Goal: Task Accomplishment & Management: Use online tool/utility

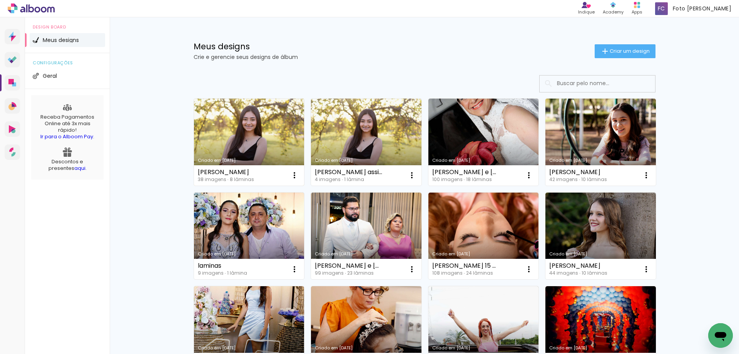
click at [243, 127] on link "Criado em [DATE]" at bounding box center [249, 142] width 110 height 87
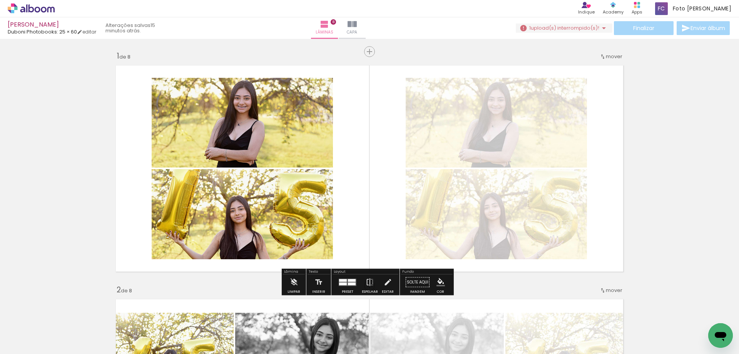
click at [603, 29] on iron-icon at bounding box center [603, 27] width 9 height 9
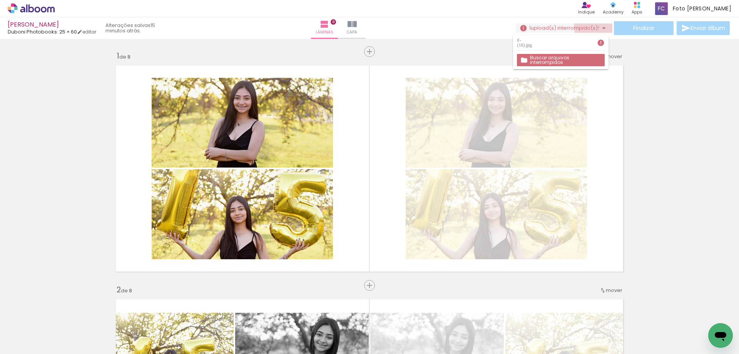
click at [602, 27] on iron-icon at bounding box center [603, 27] width 9 height 9
click at [601, 28] on iron-icon at bounding box center [603, 27] width 9 height 9
click at [599, 25] on iron-icon at bounding box center [603, 27] width 9 height 9
click at [543, 28] on span "upload(s) interrompido(s)!" at bounding box center [565, 27] width 69 height 7
click at [0, 0] on slot "Buscar arquivos interrompidos" at bounding box center [0, 0] width 0 height 0
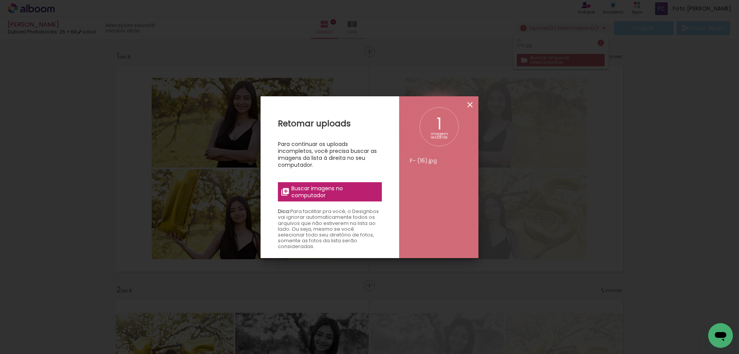
click at [474, 105] on iron-icon at bounding box center [469, 104] width 9 height 9
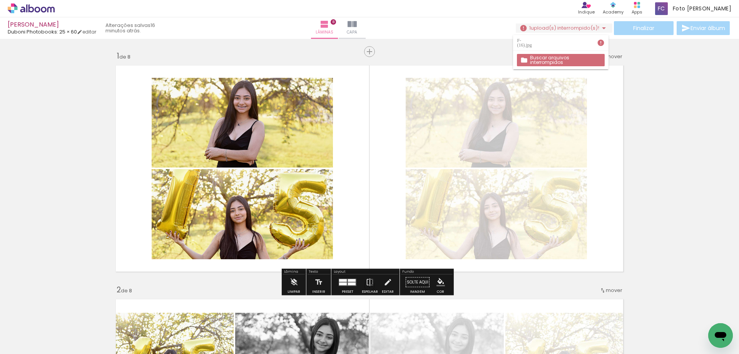
click at [568, 32] on paper-button "1 upload(s) interrompido(s)! 97,37%" at bounding box center [564, 27] width 97 height 9
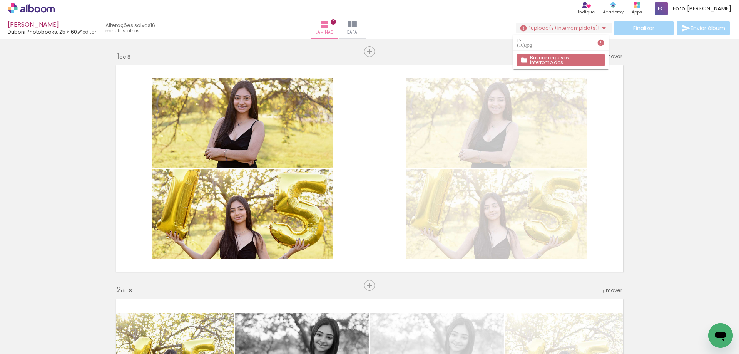
click at [601, 41] on iron-icon at bounding box center [601, 43] width 8 height 8
click at [534, 43] on div "F- (16).jpg" at bounding box center [525, 42] width 17 height 9
click at [366, 37] on div "Lâminas 8 Capa" at bounding box center [338, 28] width 55 height 22
click at [465, 12] on div "› Editor de álbum Indique Indique e ganhe Conteúdo que inspira Academy Produtos…" at bounding box center [369, 8] width 739 height 17
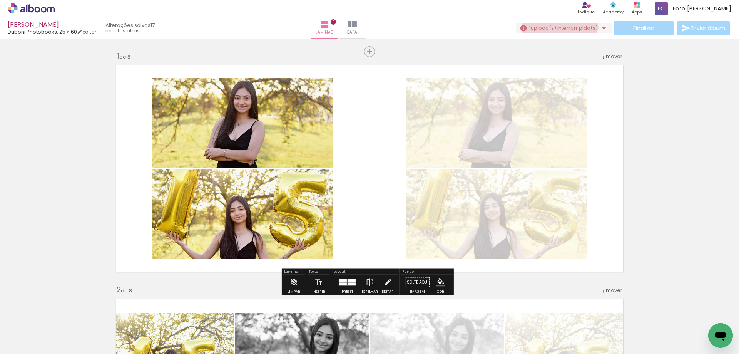
click at [557, 26] on span "upload(s) interrompido(s)!" at bounding box center [565, 27] width 69 height 7
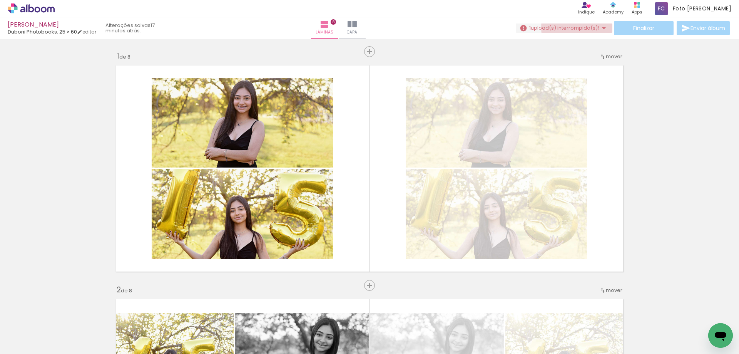
click at [578, 27] on span "upload(s) interrompido(s)!" at bounding box center [565, 27] width 69 height 7
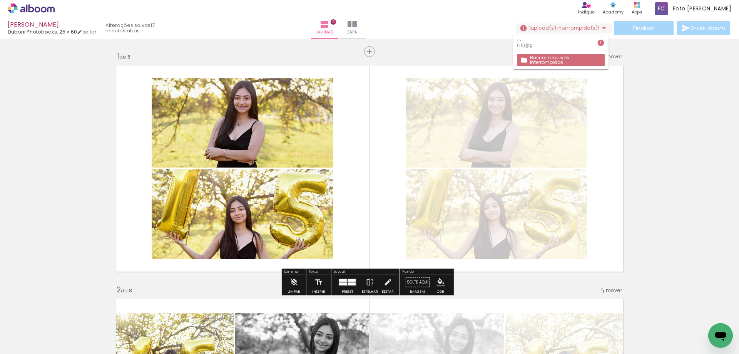
scroll to position [275, 0]
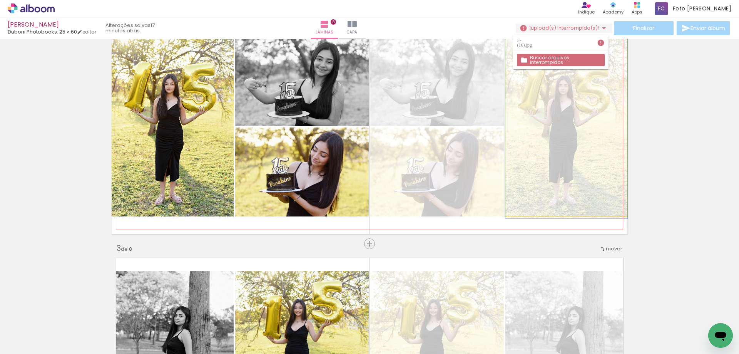
click at [600, 114] on quentale-photo at bounding box center [566, 126] width 122 height 179
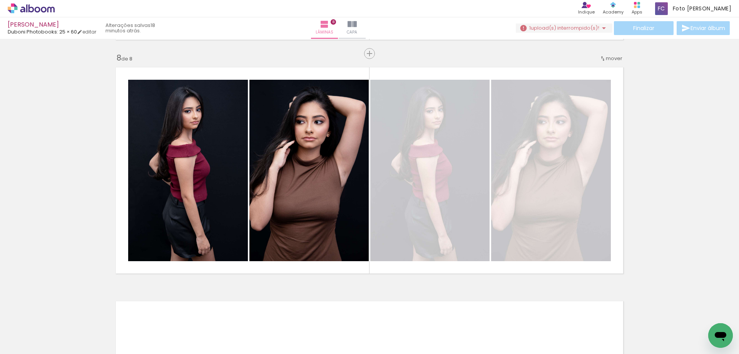
scroll to position [1614, 0]
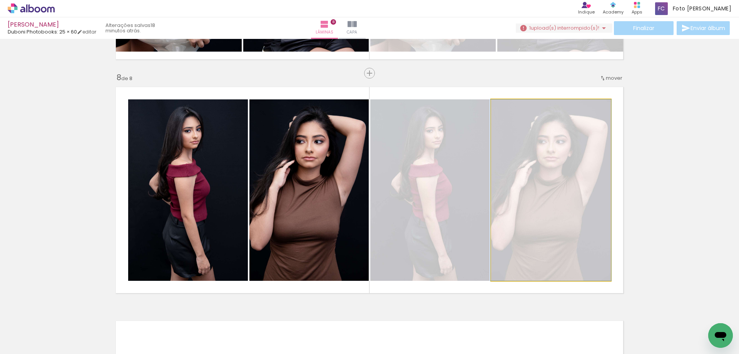
click at [565, 182] on quentale-photo at bounding box center [551, 189] width 120 height 181
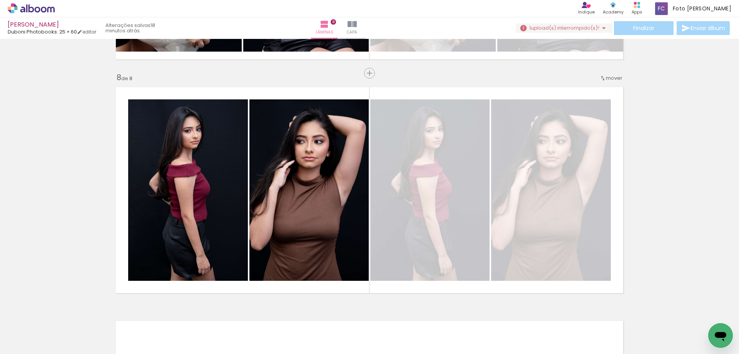
drag, startPoint x: 626, startPoint y: 318, endPoint x: 708, endPoint y: 137, distance: 198.7
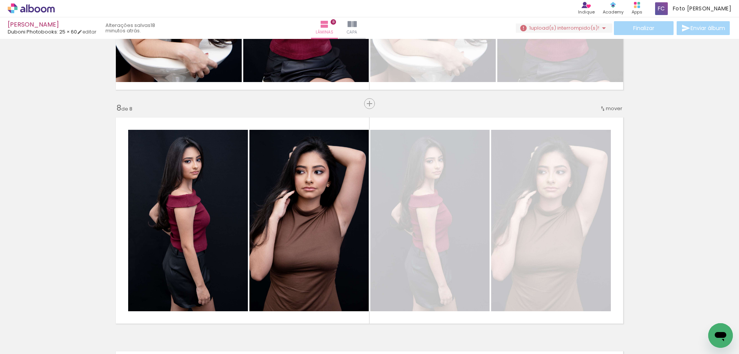
scroll to position [0, 0]
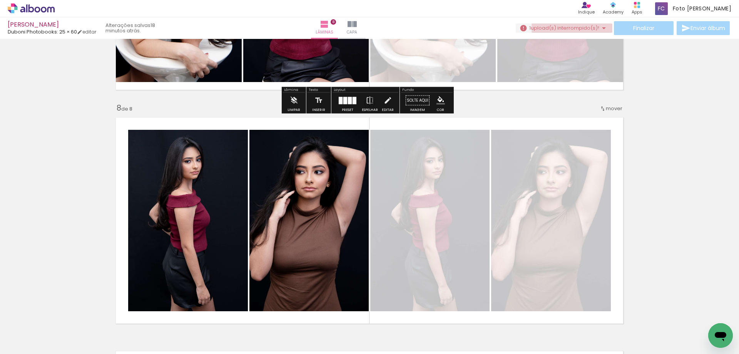
click at [587, 27] on span "upload(s) interrompido(s)!" at bounding box center [565, 27] width 69 height 7
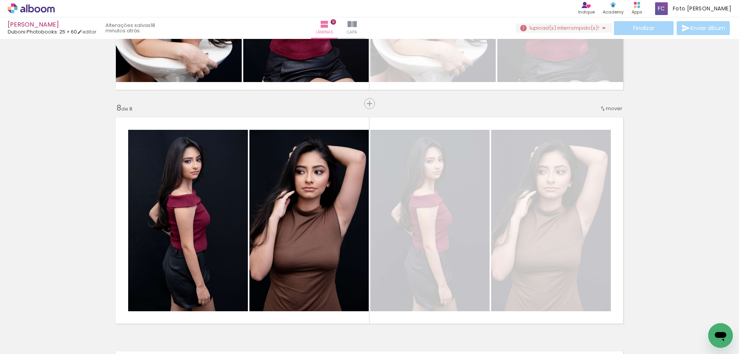
drag, startPoint x: 562, startPoint y: 323, endPoint x: 707, endPoint y: 170, distance: 210.8
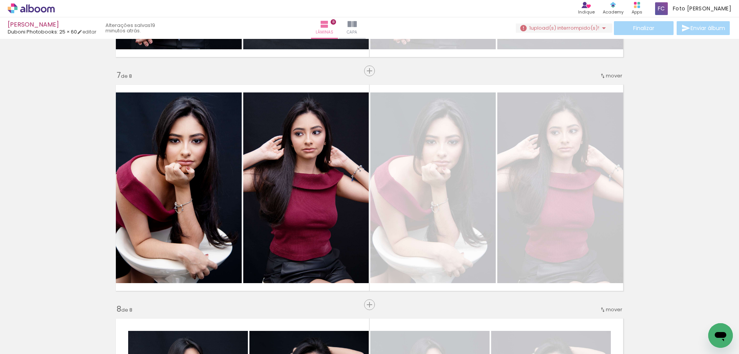
scroll to position [1377, 0]
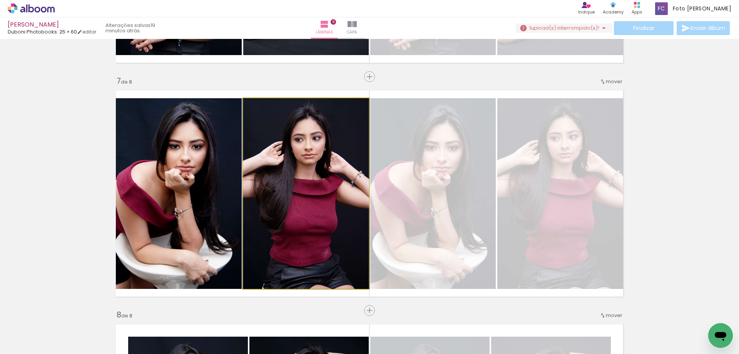
click at [281, 222] on quentale-photo at bounding box center [306, 193] width 126 height 191
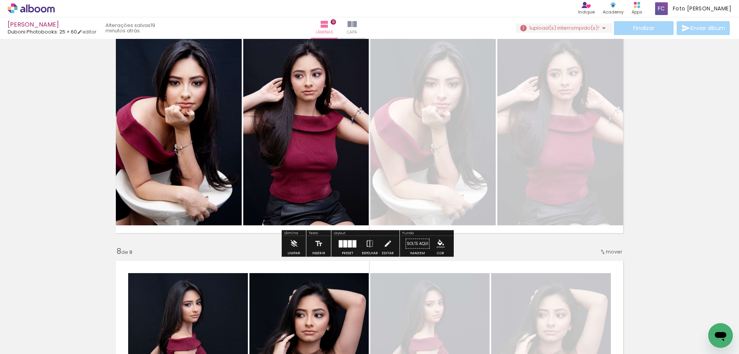
scroll to position [1454, 0]
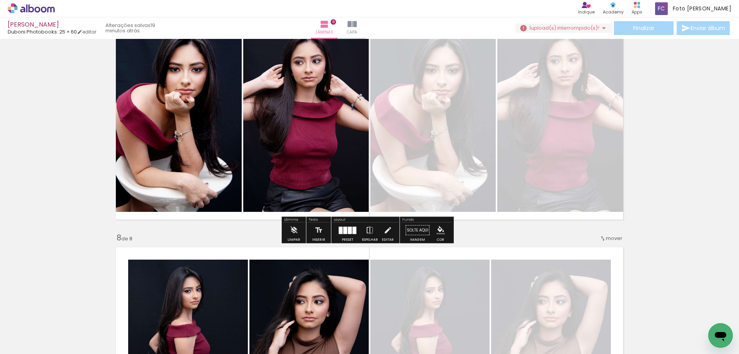
drag, startPoint x: 308, startPoint y: 124, endPoint x: 311, endPoint y: 109, distance: 15.3
click at [311, 109] on quentale-photo at bounding box center [306, 116] width 126 height 191
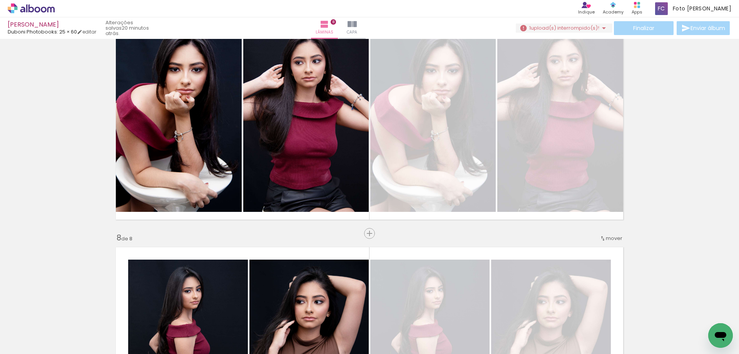
scroll to position [0, 965]
